Goal: Transaction & Acquisition: Download file/media

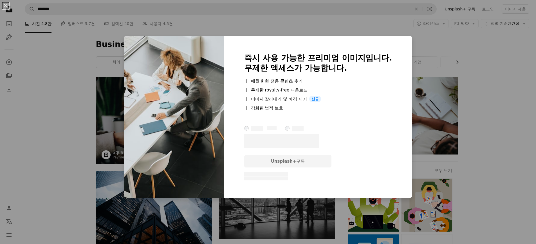
scroll to position [1209, 0]
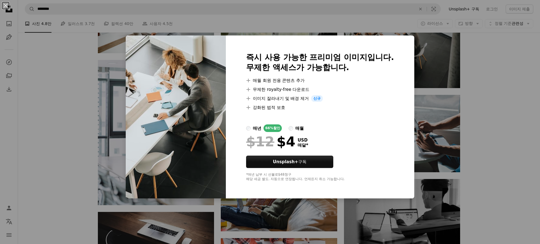
click at [486, 81] on div "An X shape 즉시 사용 가능한 프리미엄 이미지입니다. 무제한 액세스가 가능합니다. A plus sign 매월 회원 전용 콘텐츠 추가 A…" at bounding box center [270, 122] width 540 height 244
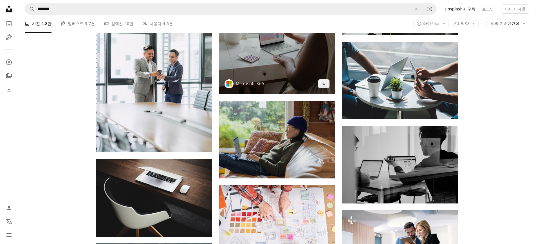
scroll to position [1265, 0]
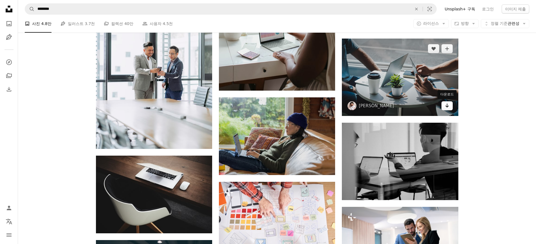
click at [445, 106] on icon "Arrow pointing down" at bounding box center [447, 105] width 4 height 7
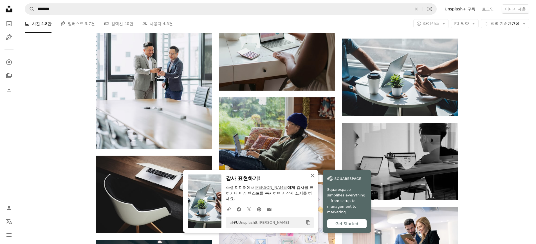
click at [313, 175] on icon "button" at bounding box center [312, 175] width 4 height 4
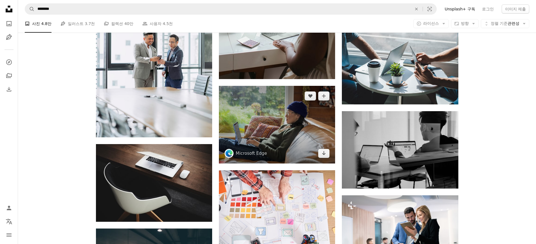
scroll to position [1406, 0]
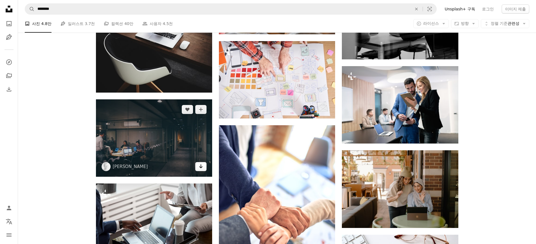
click at [202, 168] on icon "Arrow pointing down" at bounding box center [201, 166] width 4 height 7
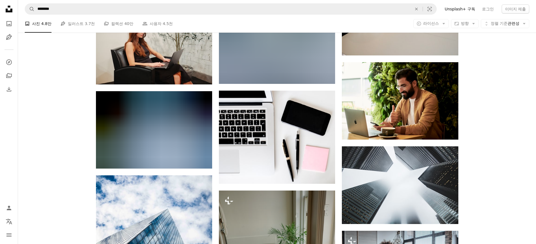
scroll to position [4330, 0]
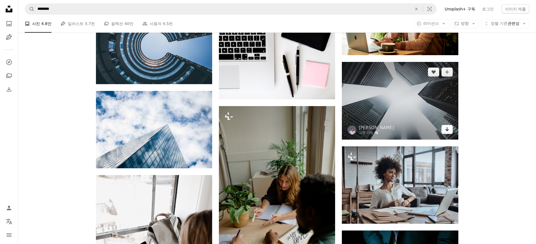
click at [449, 129] on link "Arrow pointing down" at bounding box center [446, 129] width 11 height 9
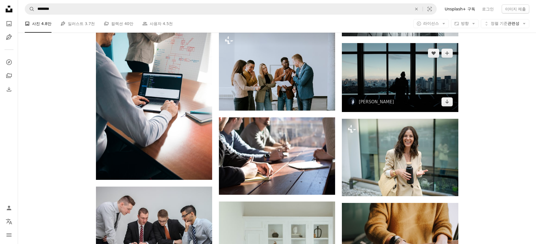
scroll to position [5033, 0]
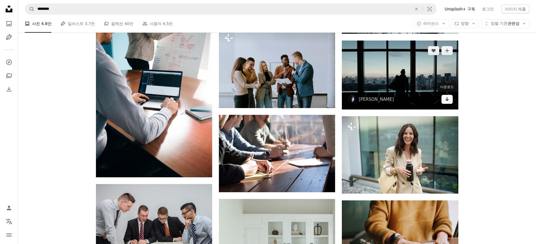
click at [446, 99] on icon "Arrow pointing down" at bounding box center [447, 99] width 4 height 7
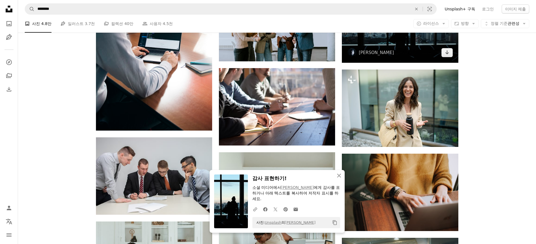
scroll to position [5090, 0]
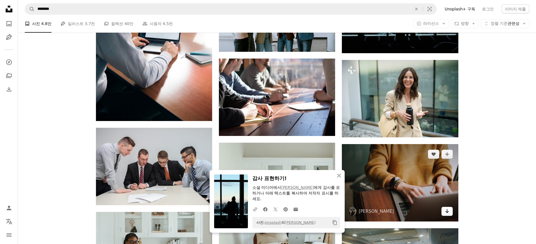
click at [449, 210] on icon "Arrow pointing down" at bounding box center [447, 211] width 4 height 7
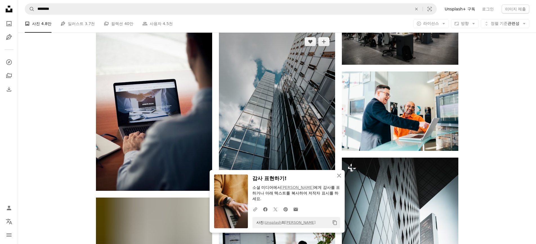
scroll to position [4752, 0]
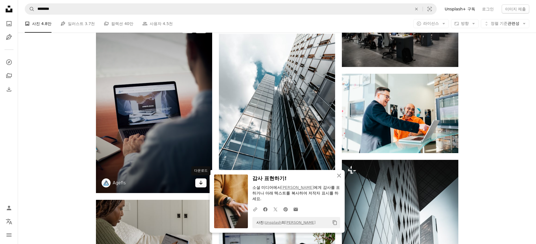
click at [200, 183] on icon "다운로드" at bounding box center [201, 183] width 4 height 4
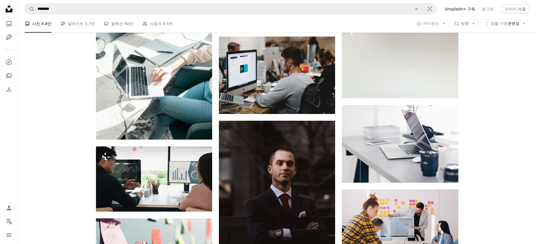
scroll to position [3937, 0]
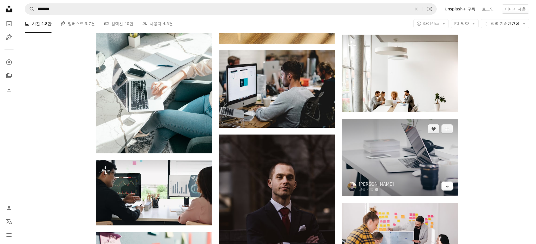
click at [446, 186] on icon "다운로드" at bounding box center [447, 186] width 4 height 4
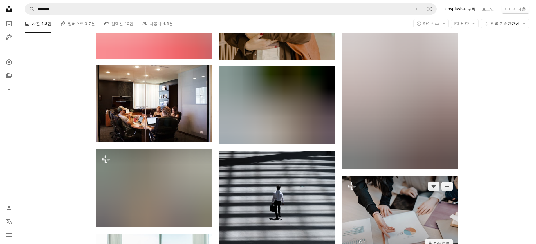
scroll to position [3262, 0]
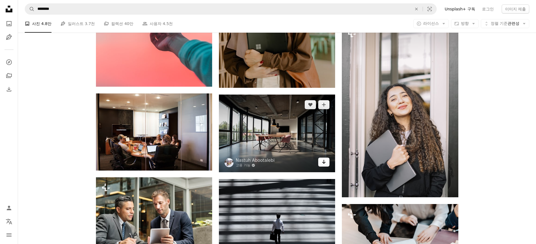
click at [323, 161] on icon "Arrow pointing down" at bounding box center [323, 161] width 4 height 7
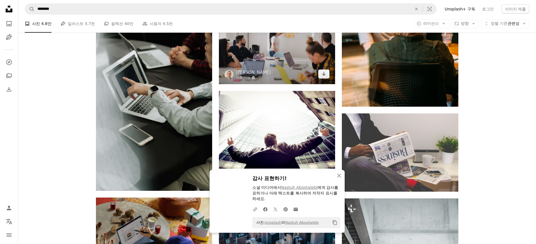
scroll to position [2953, 0]
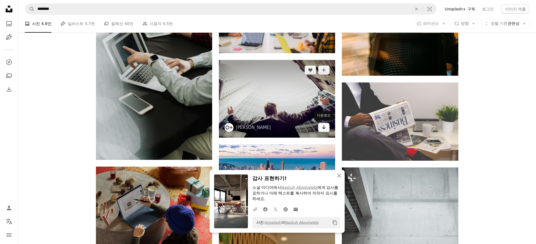
click at [324, 127] on icon "다운로드" at bounding box center [324, 127] width 4 height 4
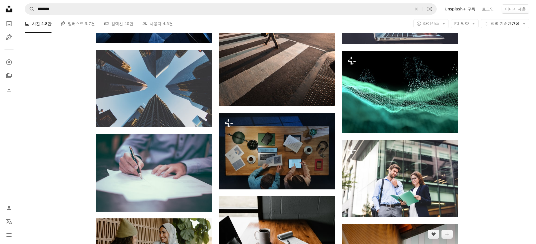
scroll to position [1940, 0]
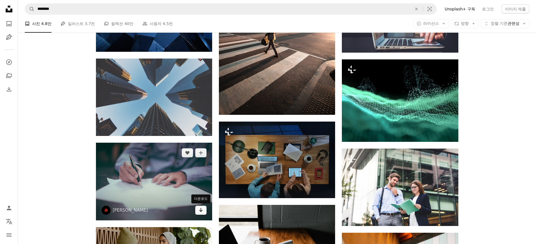
click at [203, 209] on icon "Arrow pointing down" at bounding box center [201, 209] width 4 height 7
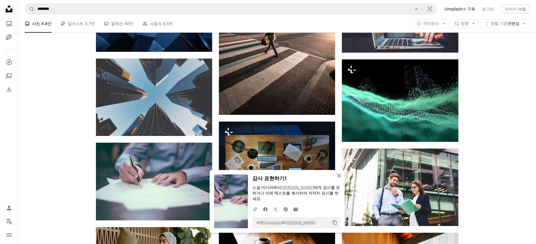
click at [337, 176] on icon "An X shape" at bounding box center [338, 175] width 7 height 7
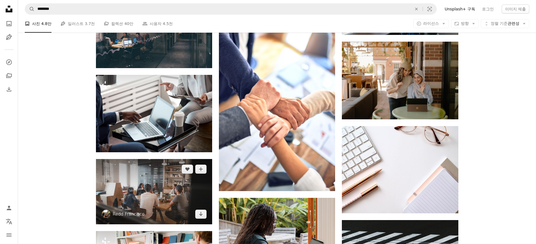
scroll to position [1547, 0]
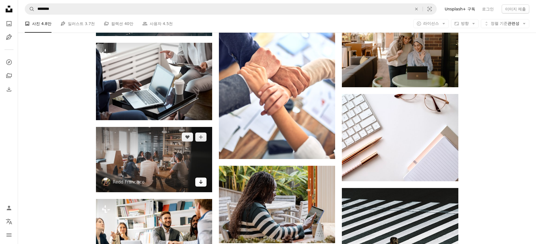
click at [202, 183] on icon "Arrow pointing down" at bounding box center [201, 181] width 4 height 7
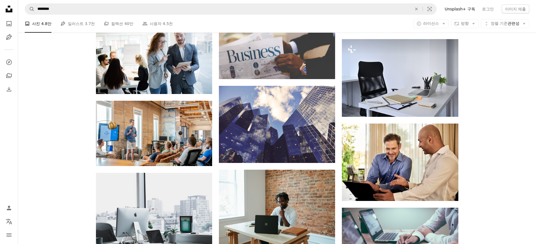
scroll to position [900, 0]
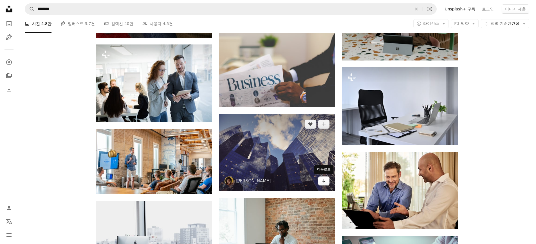
click at [322, 182] on icon "Arrow pointing down" at bounding box center [323, 180] width 4 height 7
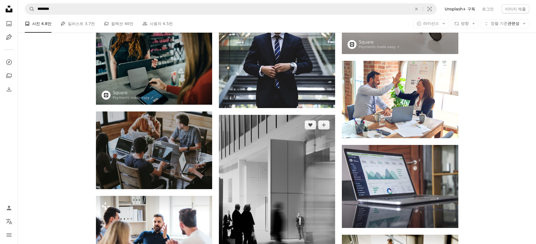
scroll to position [450, 0]
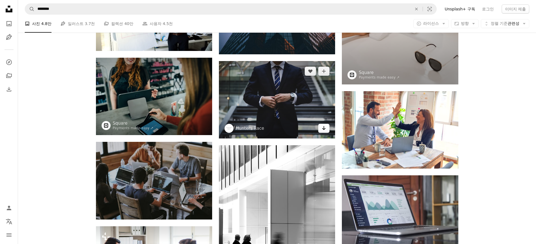
click at [326, 129] on icon "Arrow pointing down" at bounding box center [323, 128] width 4 height 7
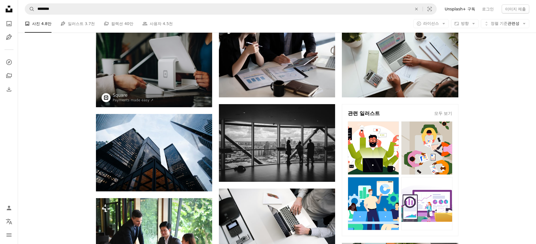
scroll to position [56, 0]
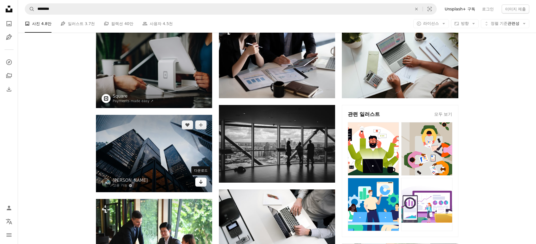
click at [199, 181] on icon "Arrow pointing down" at bounding box center [201, 181] width 4 height 7
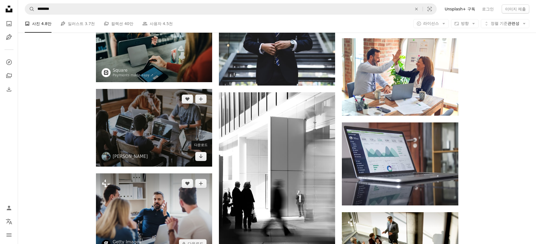
scroll to position [534, 0]
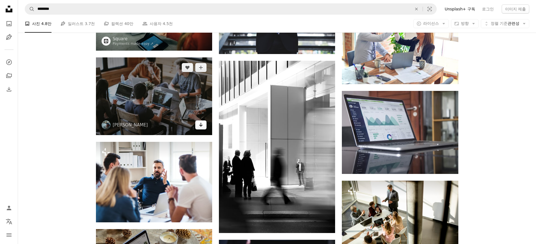
click at [200, 126] on icon "다운로드" at bounding box center [201, 125] width 4 height 4
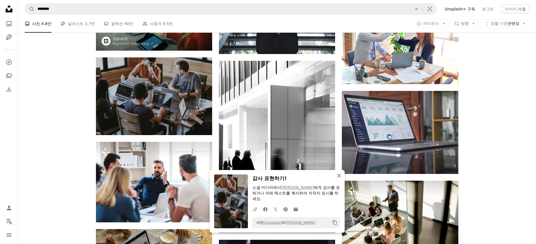
click at [339, 177] on icon "An X shape" at bounding box center [338, 175] width 7 height 7
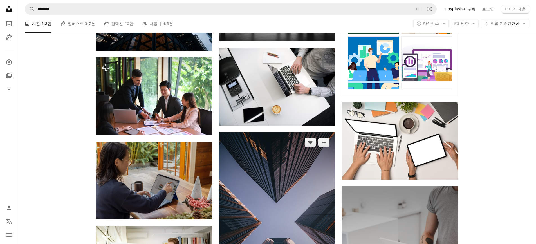
scroll to position [197, 0]
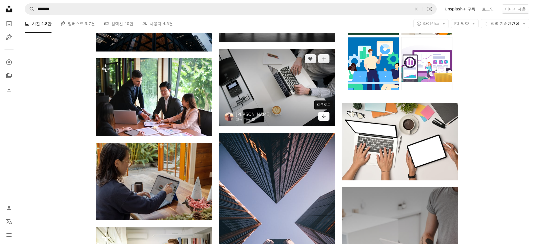
click at [324, 118] on icon "Arrow pointing down" at bounding box center [323, 115] width 4 height 7
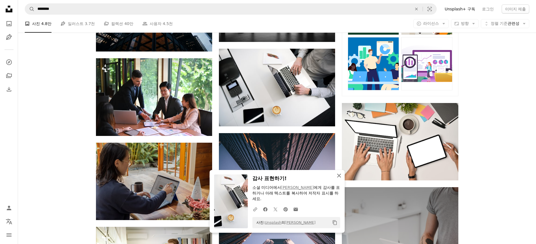
click at [342, 177] on icon "An X shape" at bounding box center [338, 175] width 7 height 7
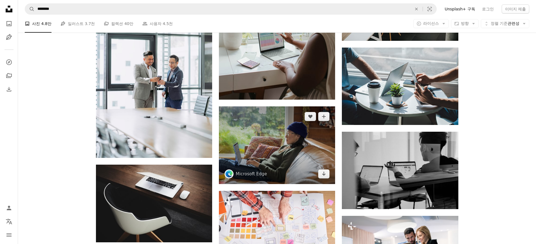
scroll to position [1350, 0]
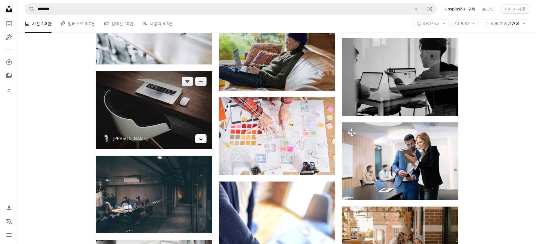
click at [200, 138] on icon "Arrow pointing down" at bounding box center [201, 138] width 4 height 7
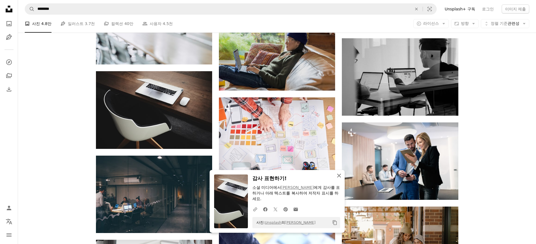
click at [338, 175] on icon "button" at bounding box center [339, 175] width 4 height 4
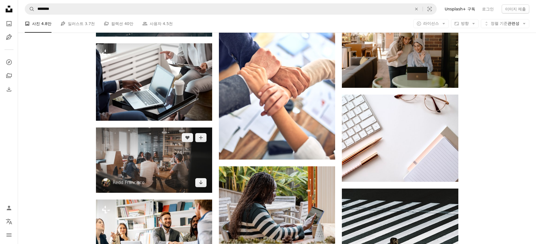
scroll to position [1547, 0]
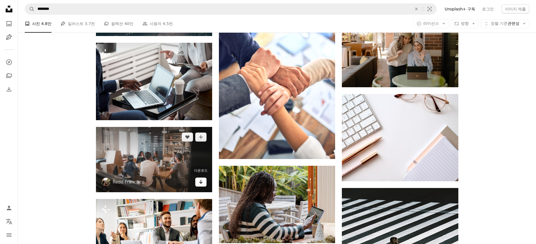
click at [200, 183] on icon "다운로드" at bounding box center [201, 182] width 4 height 4
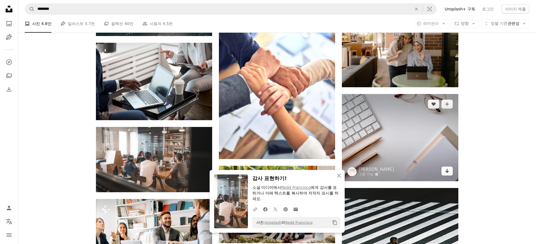
click at [442, 169] on link "Arrow pointing down" at bounding box center [446, 170] width 11 height 9
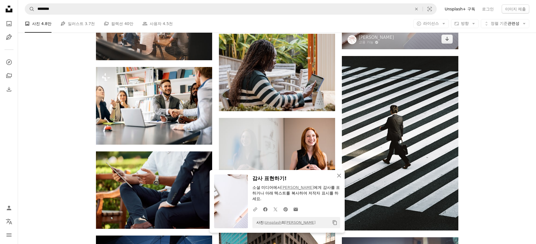
scroll to position [1687, 0]
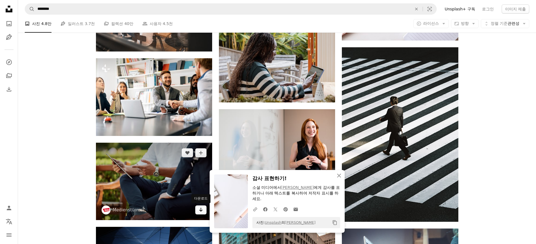
click at [201, 212] on icon "Arrow pointing down" at bounding box center [201, 209] width 4 height 7
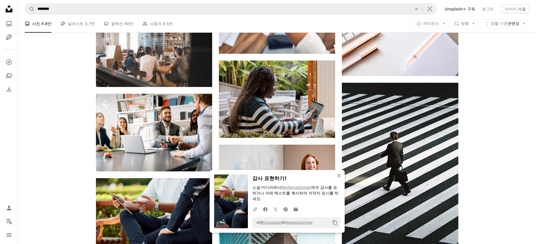
scroll to position [1603, 0]
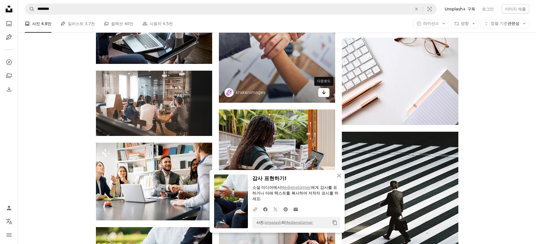
click at [327, 94] on link "Arrow pointing down" at bounding box center [323, 92] width 11 height 9
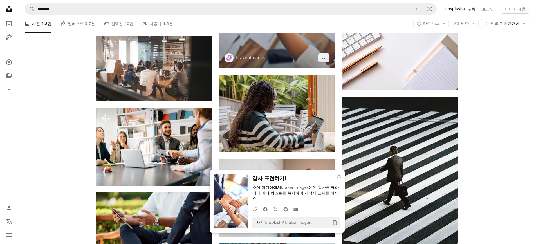
scroll to position [1687, 0]
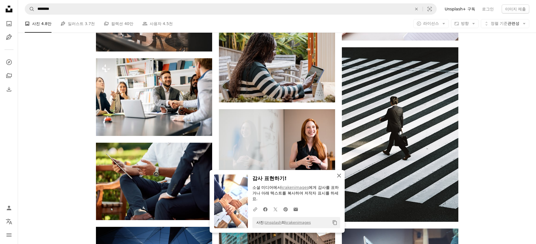
click at [337, 176] on icon "An X shape" at bounding box center [338, 175] width 7 height 7
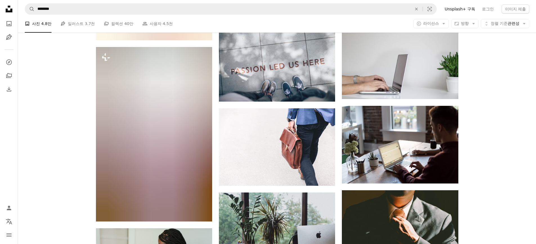
scroll to position [6102, 0]
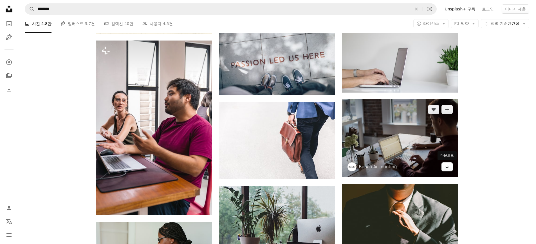
click at [450, 167] on link "Arrow pointing down" at bounding box center [446, 166] width 11 height 9
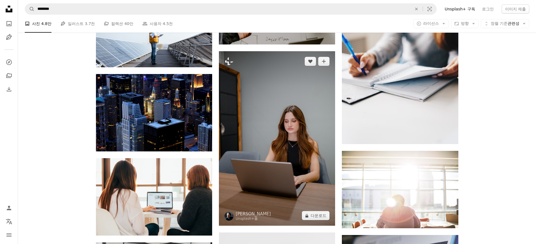
scroll to position [8211, 0]
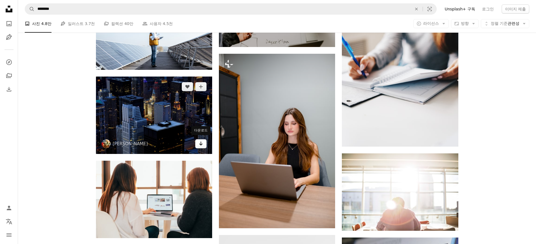
click at [198, 142] on link "Arrow pointing down" at bounding box center [200, 143] width 11 height 9
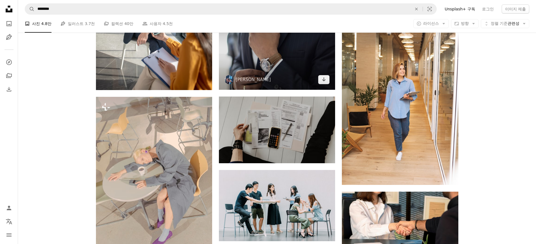
scroll to position [8886, 0]
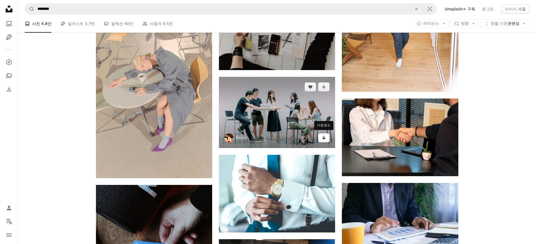
click at [323, 137] on icon "Arrow pointing down" at bounding box center [323, 137] width 4 height 7
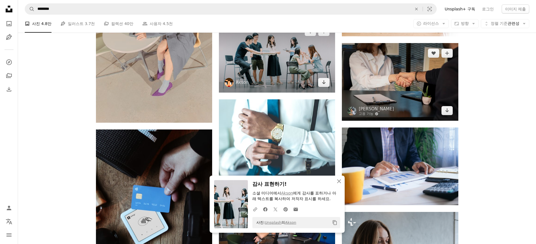
scroll to position [8942, 0]
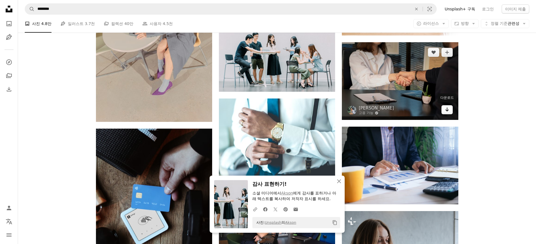
click at [442, 110] on link "Arrow pointing down" at bounding box center [446, 109] width 11 height 9
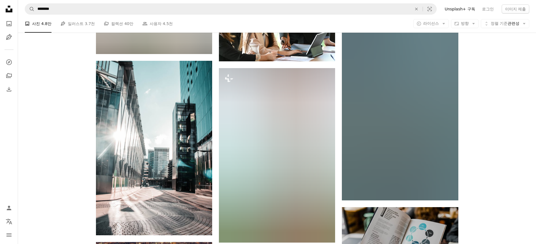
scroll to position [18700, 0]
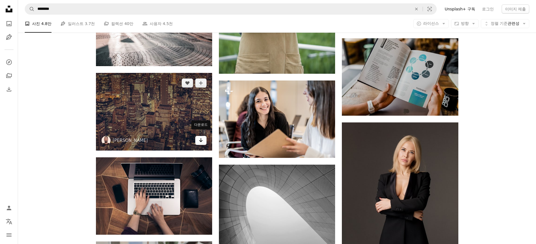
click at [199, 137] on icon "Arrow pointing down" at bounding box center [201, 140] width 4 height 7
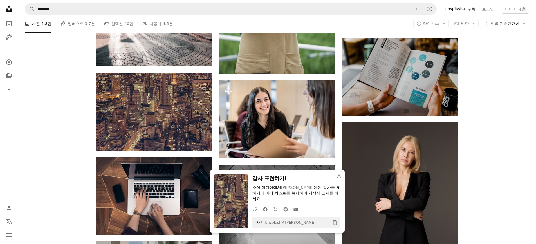
click at [337, 175] on icon "An X shape" at bounding box center [338, 175] width 7 height 7
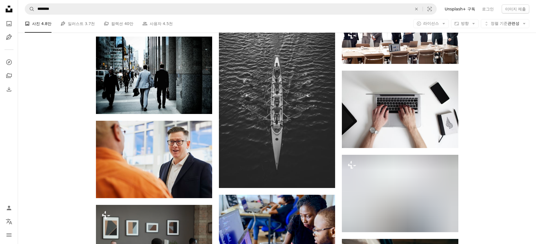
scroll to position [19656, 0]
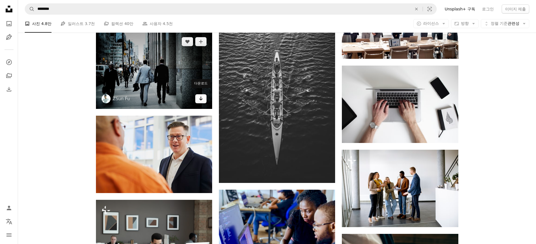
click at [200, 96] on icon "Arrow pointing down" at bounding box center [201, 98] width 4 height 7
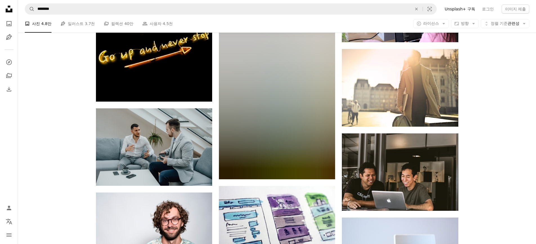
scroll to position [20078, 0]
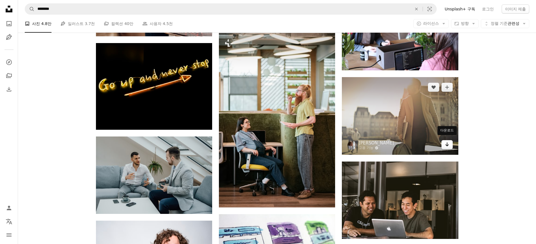
click at [447, 143] on icon "Arrow pointing down" at bounding box center [447, 144] width 4 height 7
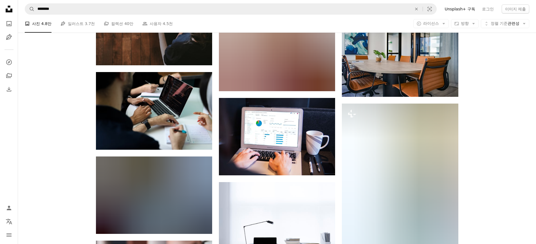
scroll to position [20696, 0]
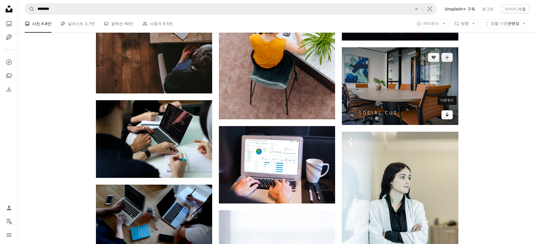
click at [450, 116] on link "Arrow pointing down" at bounding box center [446, 114] width 11 height 9
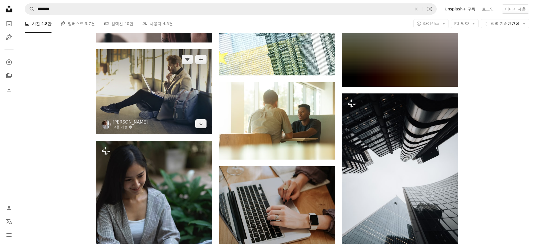
scroll to position [21062, 0]
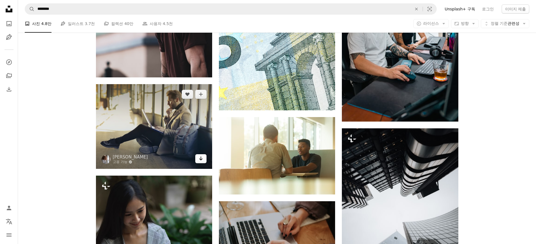
click at [201, 156] on icon "Arrow pointing down" at bounding box center [201, 158] width 4 height 7
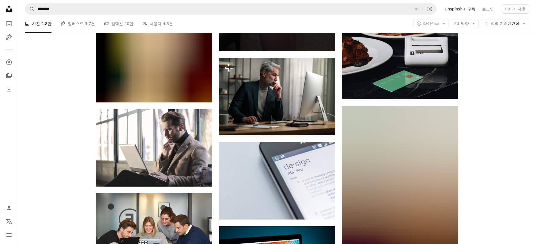
scroll to position [22074, 0]
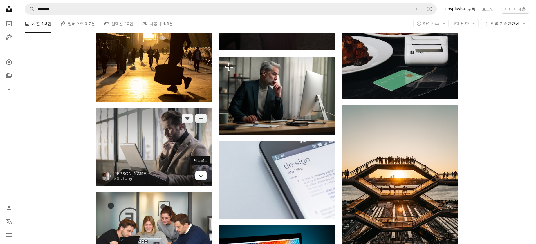
click at [205, 171] on link "Arrow pointing down" at bounding box center [200, 175] width 11 height 9
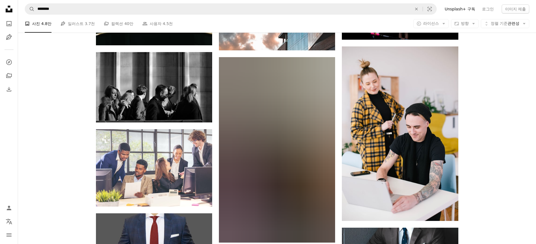
scroll to position [24324, 0]
